Goal: Navigation & Orientation: Find specific page/section

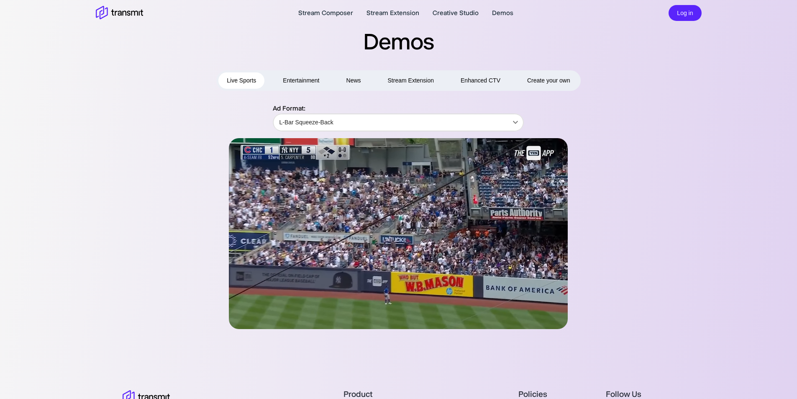
click at [308, 79] on button "Entertainment" at bounding box center [301, 80] width 53 height 16
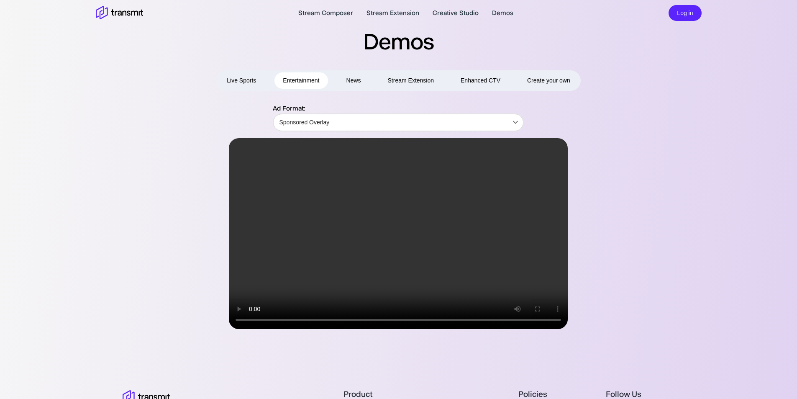
click at [352, 80] on button "News" at bounding box center [353, 80] width 31 height 16
click at [305, 78] on button "Entertainment" at bounding box center [301, 80] width 53 height 16
click at [154, 122] on div "Ad Format: Sponsored Overlay Sponsored Overlay ​" at bounding box center [399, 216] width 606 height 226
drag, startPoint x: 180, startPoint y: 53, endPoint x: 618, endPoint y: 84, distance: 438.3
click at [618, 84] on div "Demos Live Sports Entertainment News Stream Extension Enhanced CTV Create your …" at bounding box center [398, 178] width 643 height 302
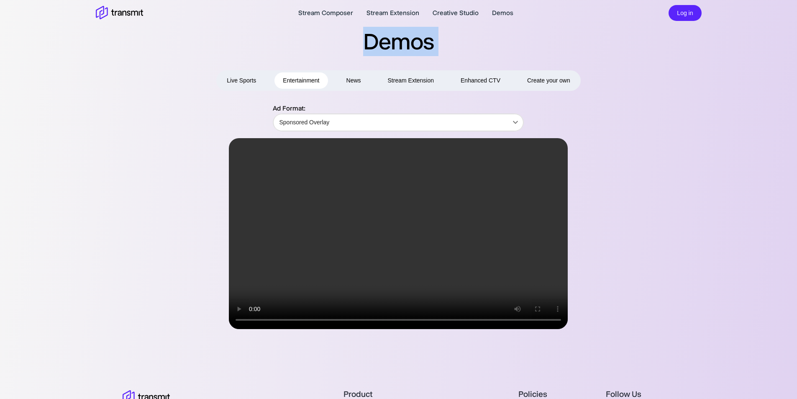
click at [660, 95] on div "Live Sports Entertainment News Stream Extension Enhanced CTV Create your own Ad…" at bounding box center [398, 199] width 643 height 259
click at [653, 90] on div "Live Sports Entertainment News Stream Extension Enhanced CTV Create your own" at bounding box center [399, 80] width 606 height 21
click at [204, 39] on h2 "Demos" at bounding box center [398, 41] width 643 height 29
drag, startPoint x: 588, startPoint y: 29, endPoint x: 581, endPoint y: 2, distance: 28.1
click at [589, 28] on h2 "Demos" at bounding box center [398, 41] width 643 height 29
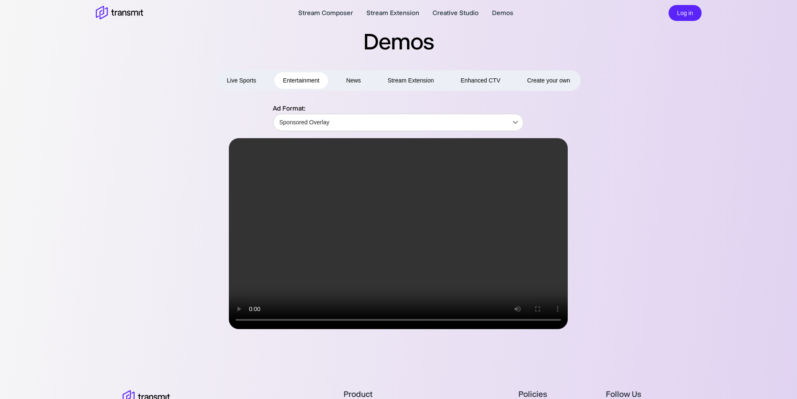
click at [351, 80] on button "News" at bounding box center [353, 80] width 31 height 16
type input "Overlay"
